Goal: Information Seeking & Learning: Learn about a topic

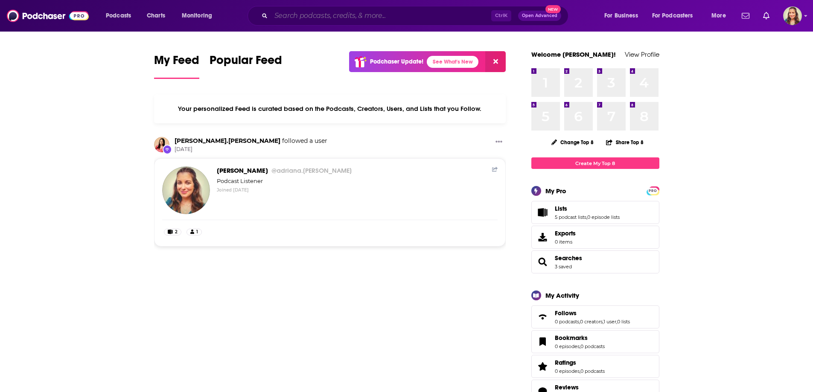
click at [316, 19] on input "Search podcasts, credits, & more..." at bounding box center [381, 16] width 220 height 14
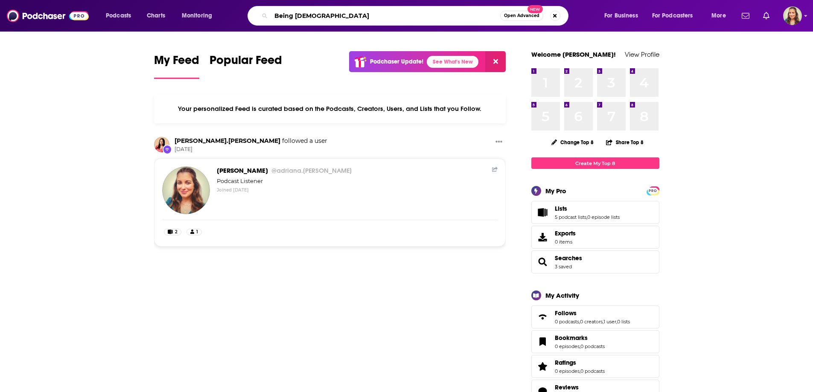
type input "Being [DEMOGRAPHIC_DATA]"
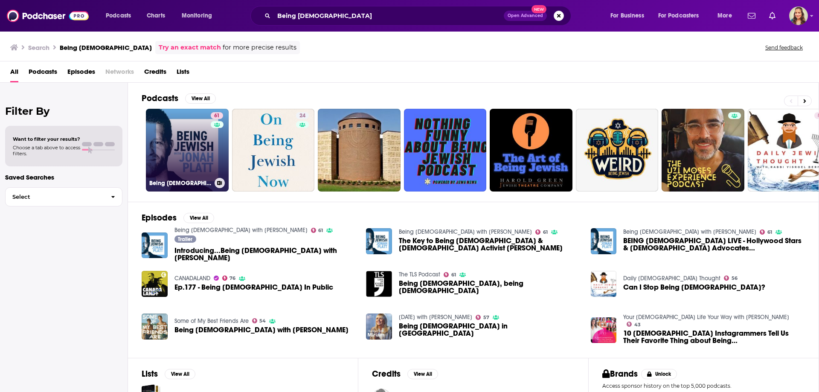
click at [169, 146] on link "61 Being Jewish with Jonah Platt" at bounding box center [187, 150] width 83 height 83
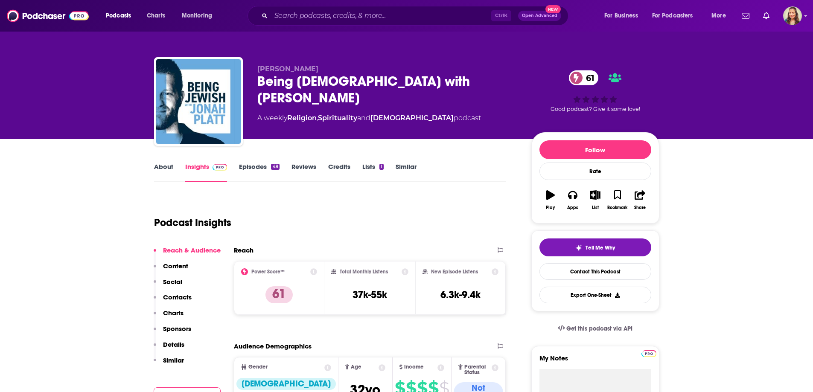
click at [249, 165] on link "Episodes 49" at bounding box center [259, 173] width 40 height 20
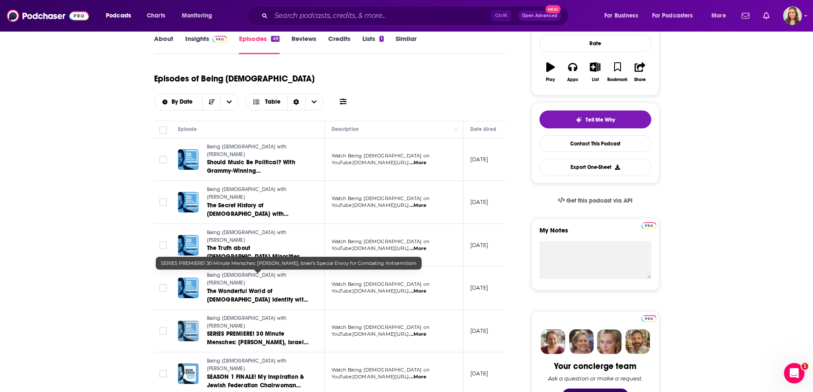
click at [276, 330] on span "SERIES PREMIERE! 30 Minute Mensches: Michal Cotler-Wunsh, Israel’s Special Envo…" at bounding box center [258, 346] width 102 height 33
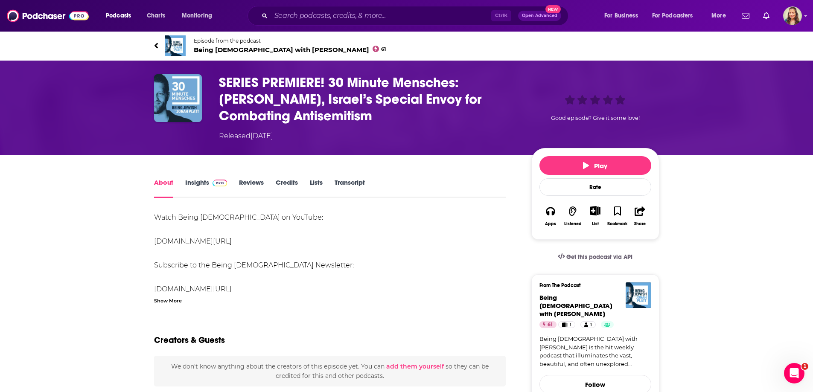
click at [232, 241] on link "www.youtube.com/@beingjewishpodcast" at bounding box center [193, 241] width 78 height 8
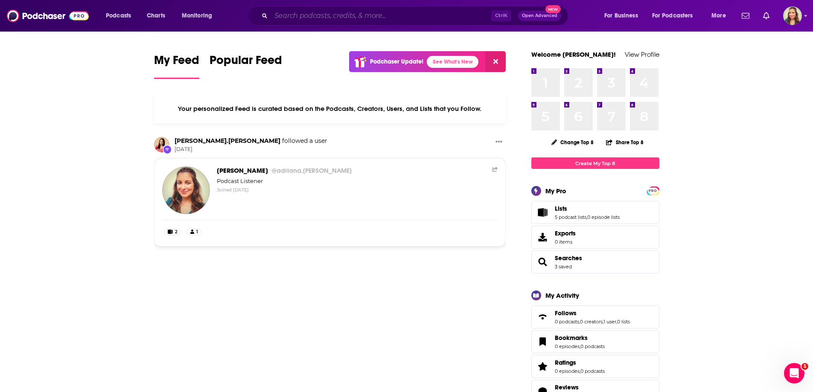
click at [380, 16] on input "Search podcasts, credits, & more..." at bounding box center [381, 16] width 220 height 14
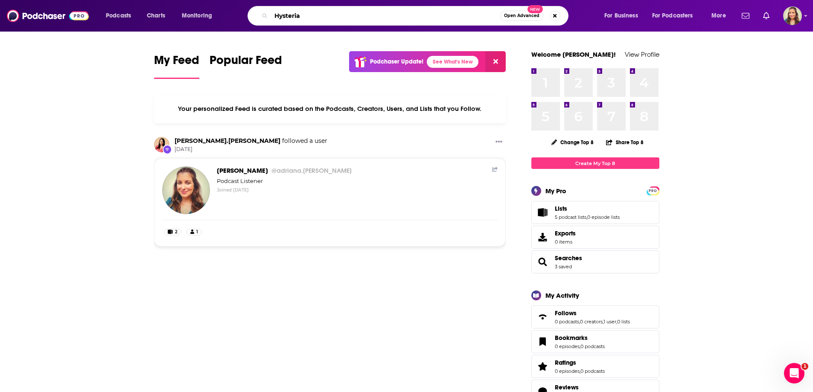
type input "Hysteria"
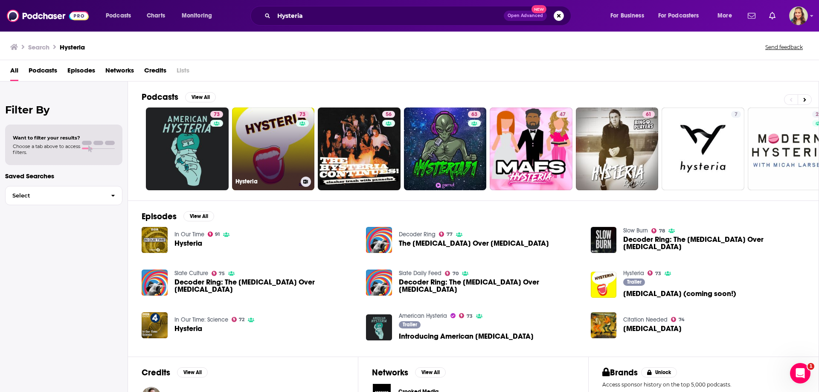
click at [278, 121] on link "73 [MEDICAL_DATA]" at bounding box center [273, 149] width 83 height 83
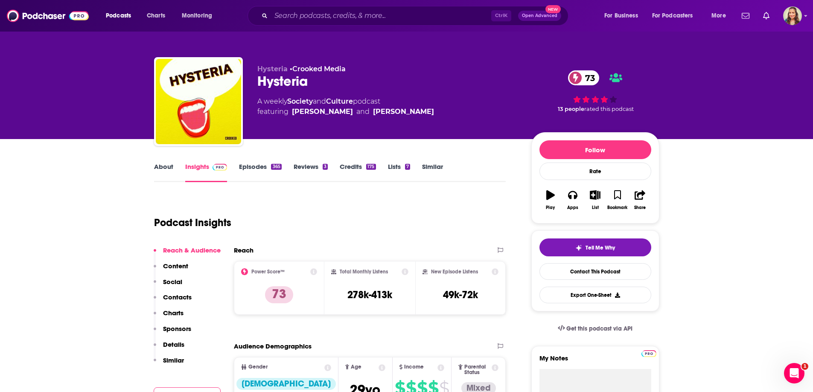
click at [167, 164] on link "About" at bounding box center [163, 173] width 19 height 20
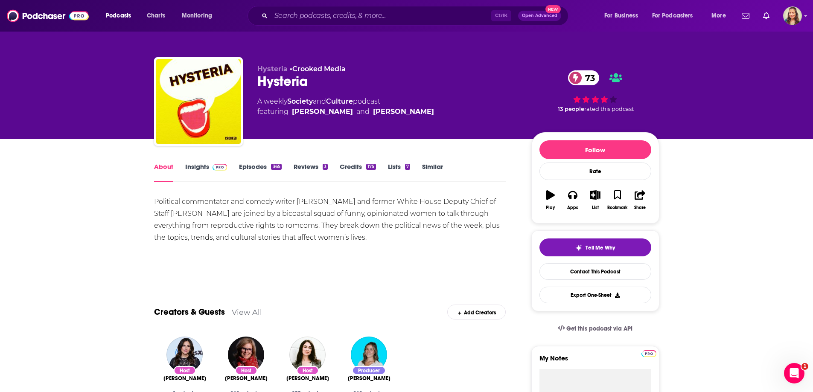
click at [201, 166] on link "Insights" at bounding box center [206, 173] width 42 height 20
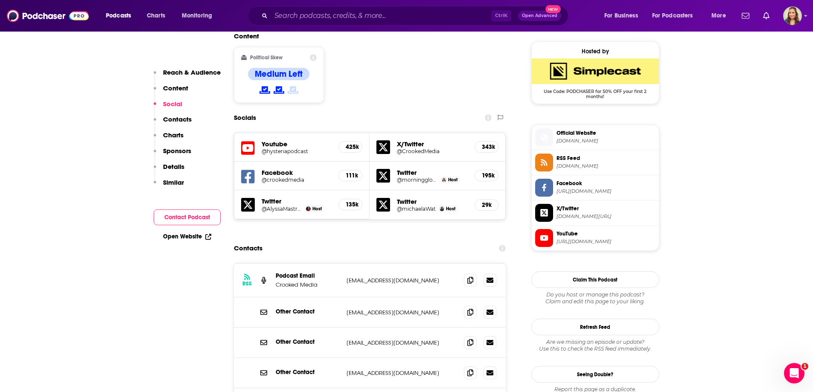
scroll to position [725, 0]
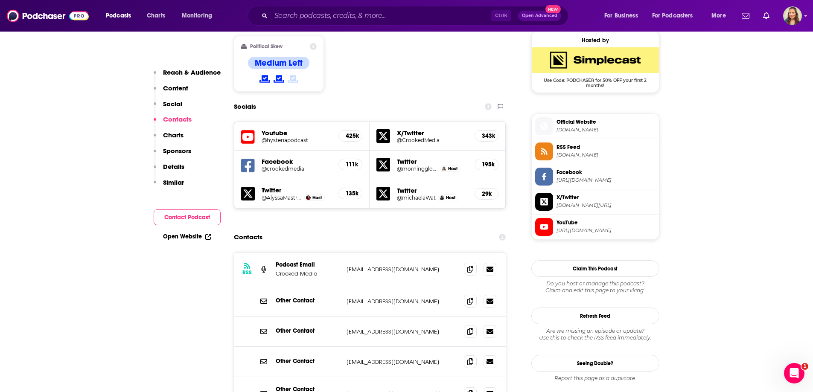
scroll to position [640, 0]
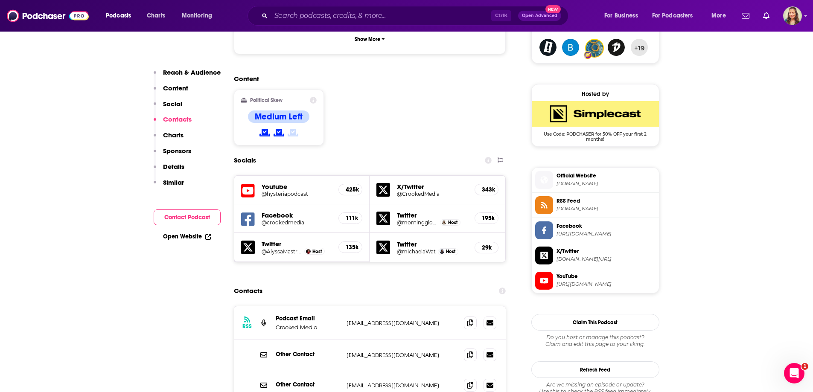
click at [327, 8] on div "Ctrl K Open Advanced New" at bounding box center [407, 16] width 321 height 20
click at [332, 12] on input "Search podcasts, credits, & more..." at bounding box center [381, 16] width 220 height 14
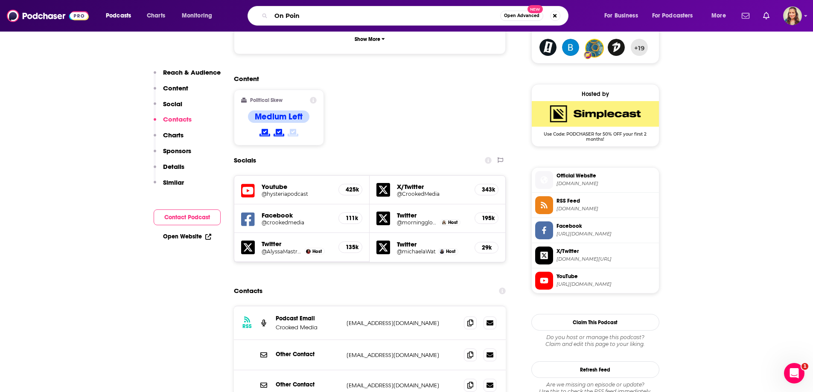
type input "On Point"
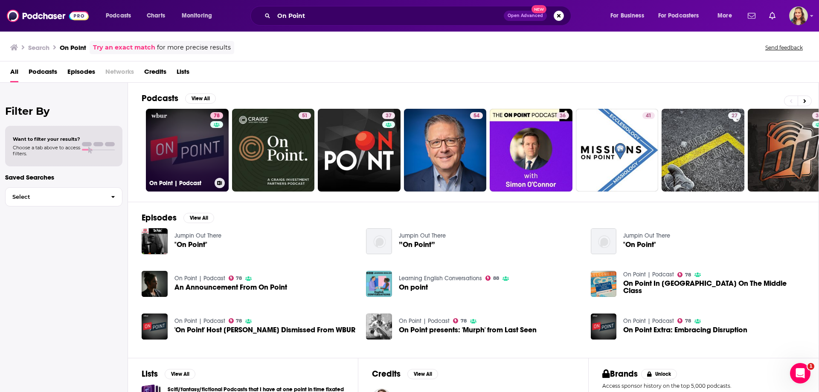
click at [196, 172] on link "78 On Point | Podcast" at bounding box center [187, 150] width 83 height 83
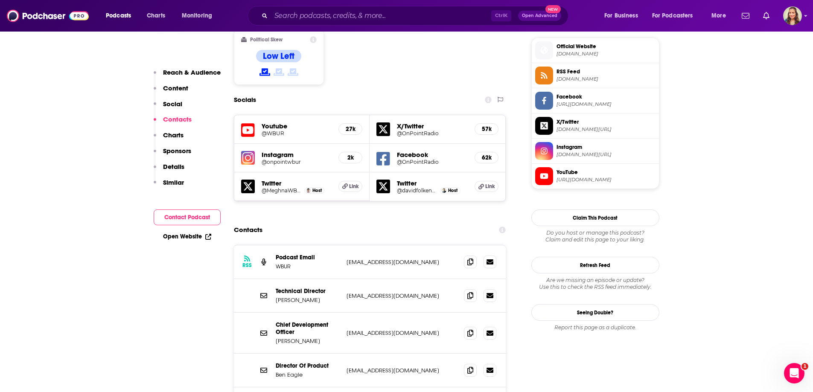
scroll to position [768, 0]
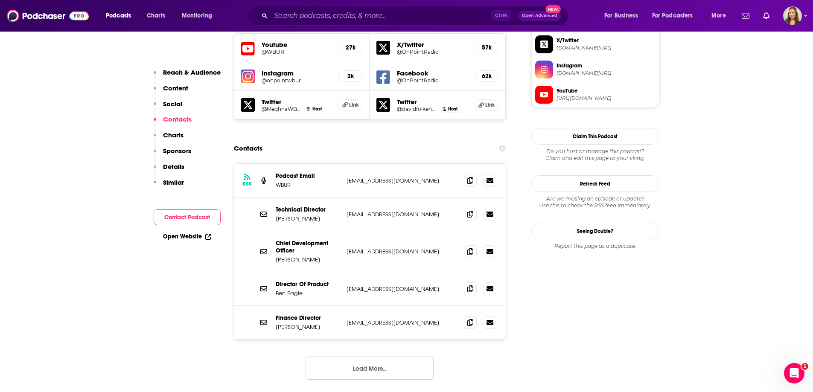
click at [355, 357] on button "Load More..." at bounding box center [369, 368] width 128 height 23
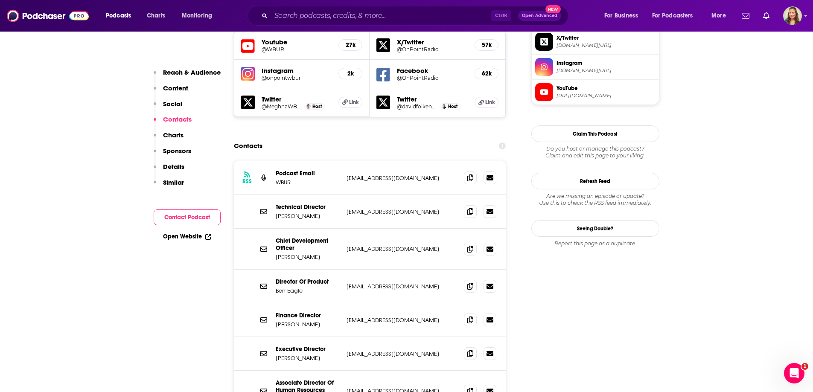
scroll to position [896, 0]
